Goal: Task Accomplishment & Management: Use online tool/utility

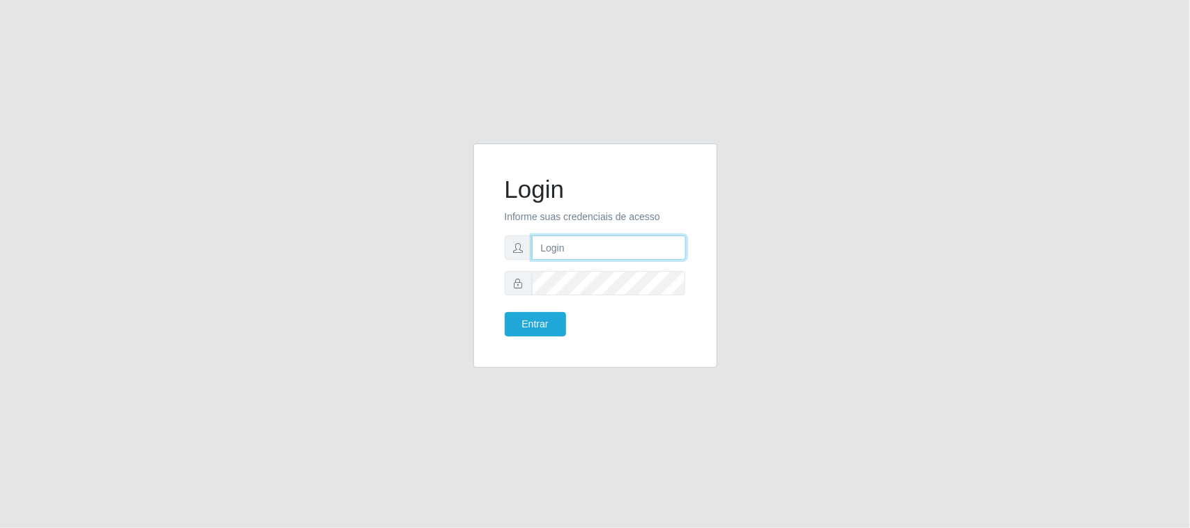
drag, startPoint x: 0, startPoint y: 0, endPoint x: 563, endPoint y: 245, distance: 613.8
click at [563, 245] on input "text" at bounding box center [609, 248] width 154 height 24
type input "[EMAIL_ADDRESS][DOMAIN_NAME]"
click at [505, 312] on button "Entrar" at bounding box center [535, 324] width 61 height 24
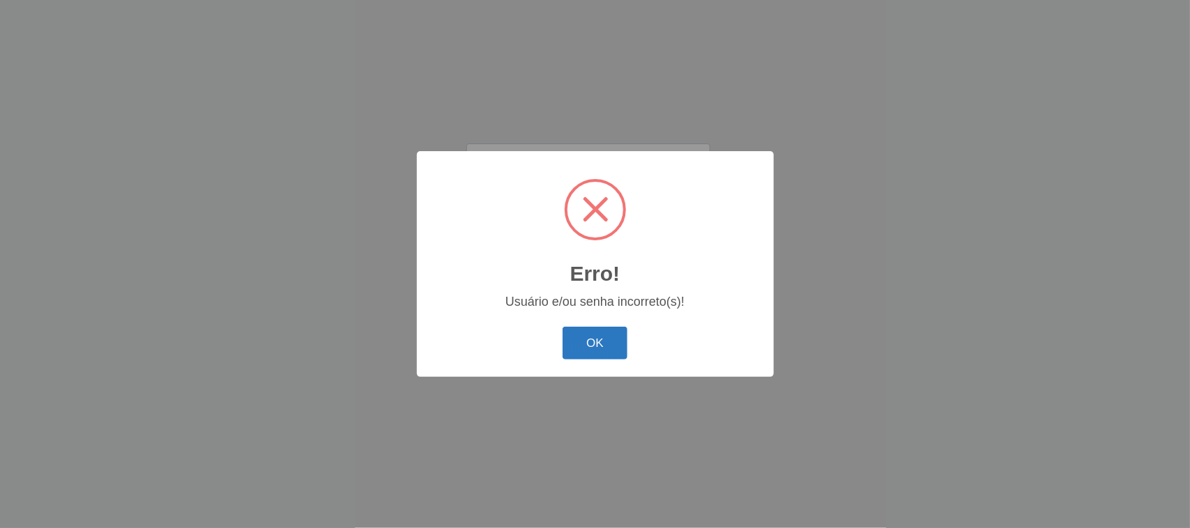
click at [579, 346] on button "OK" at bounding box center [595, 343] width 65 height 33
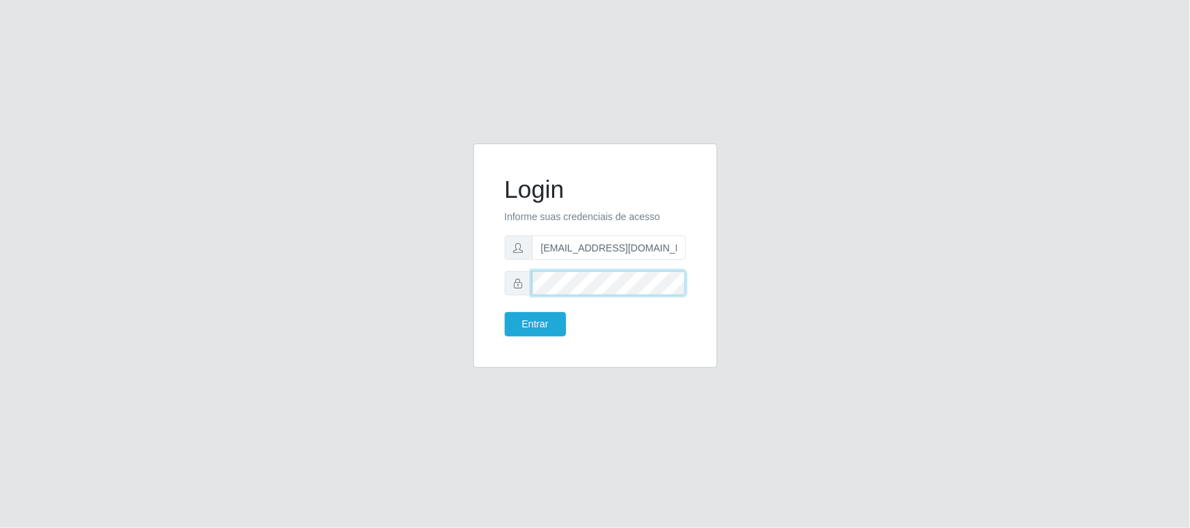
click at [527, 284] on div at bounding box center [595, 283] width 181 height 24
click at [505, 312] on button "Entrar" at bounding box center [535, 324] width 61 height 24
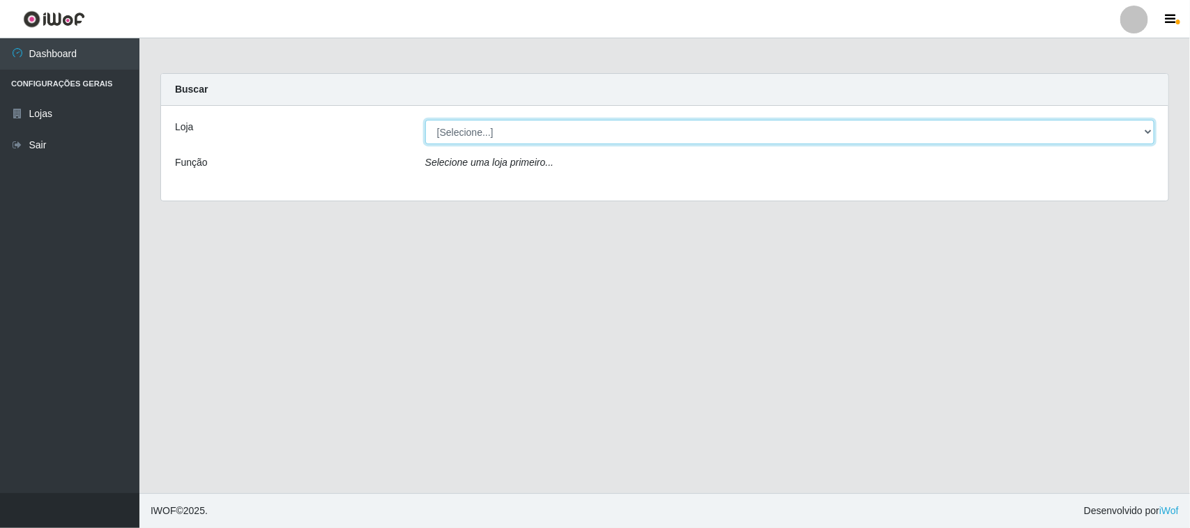
click at [503, 134] on select "[Selecione...] Nordestão - [GEOGRAPHIC_DATA]" at bounding box center [789, 132] width 729 height 24
select select "420"
click at [425, 120] on select "[Selecione...] Nordestão - [GEOGRAPHIC_DATA]" at bounding box center [789, 132] width 729 height 24
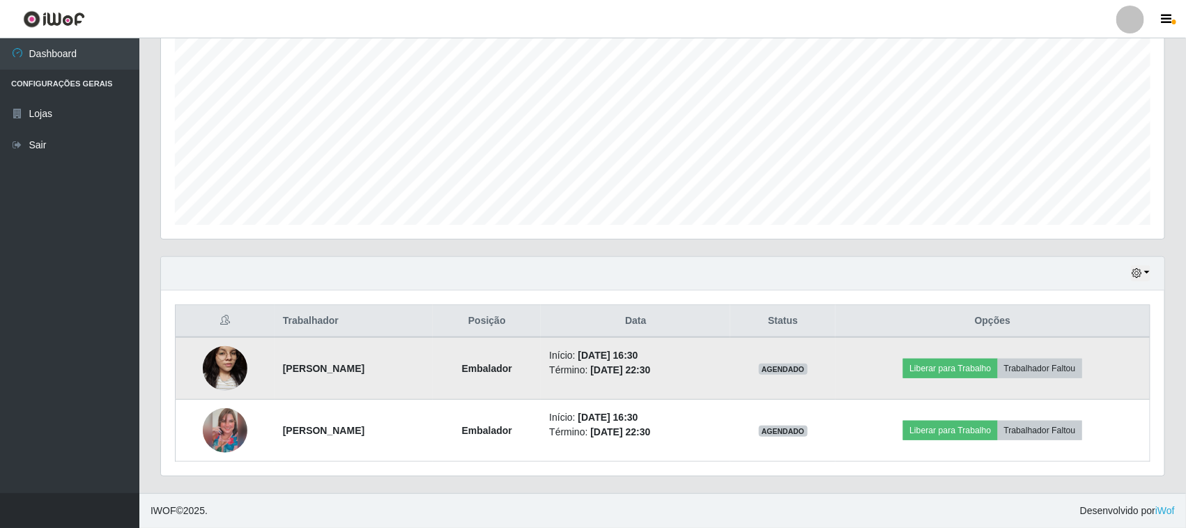
scroll to position [290, 1004]
